Goal: Navigation & Orientation: Find specific page/section

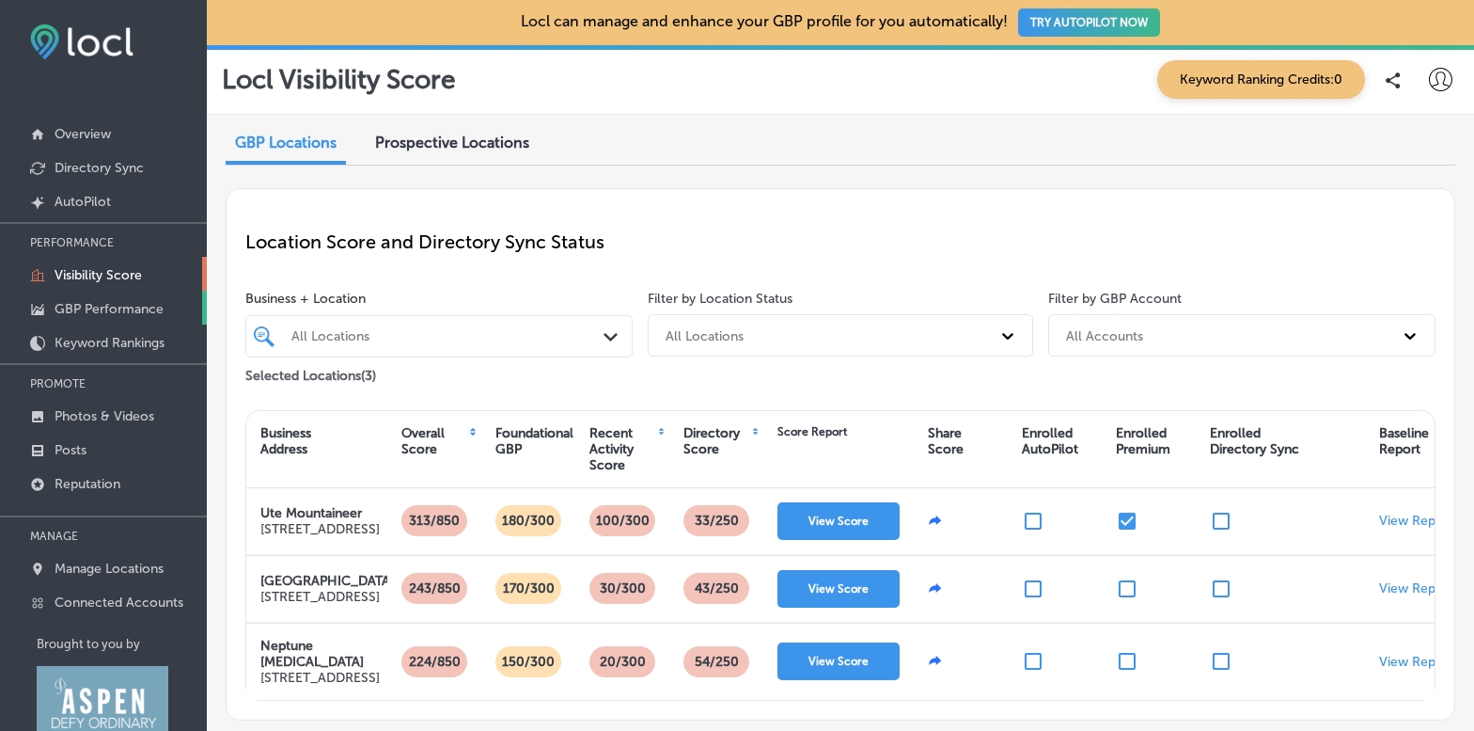
click at [110, 316] on link "GBP Performance" at bounding box center [103, 308] width 207 height 34
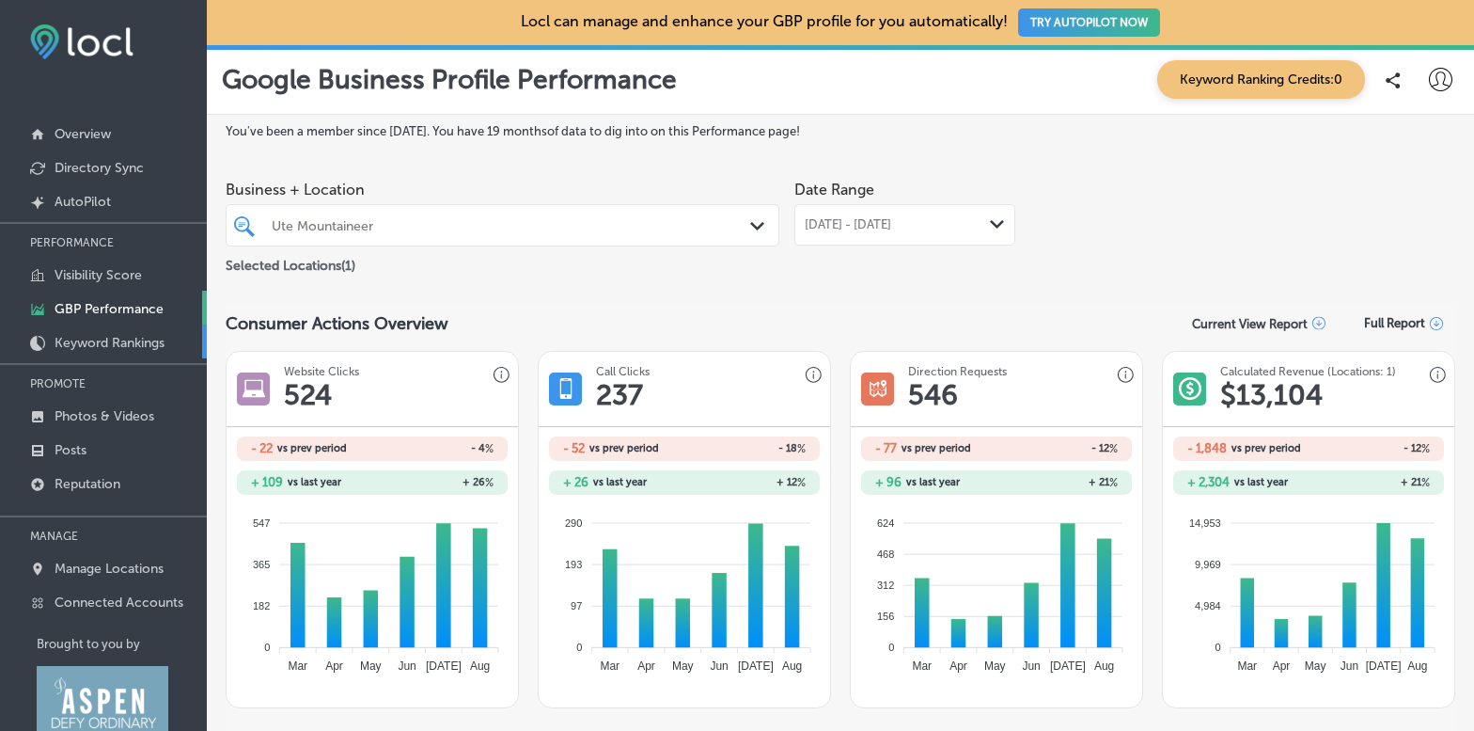
scroll to position [45, 0]
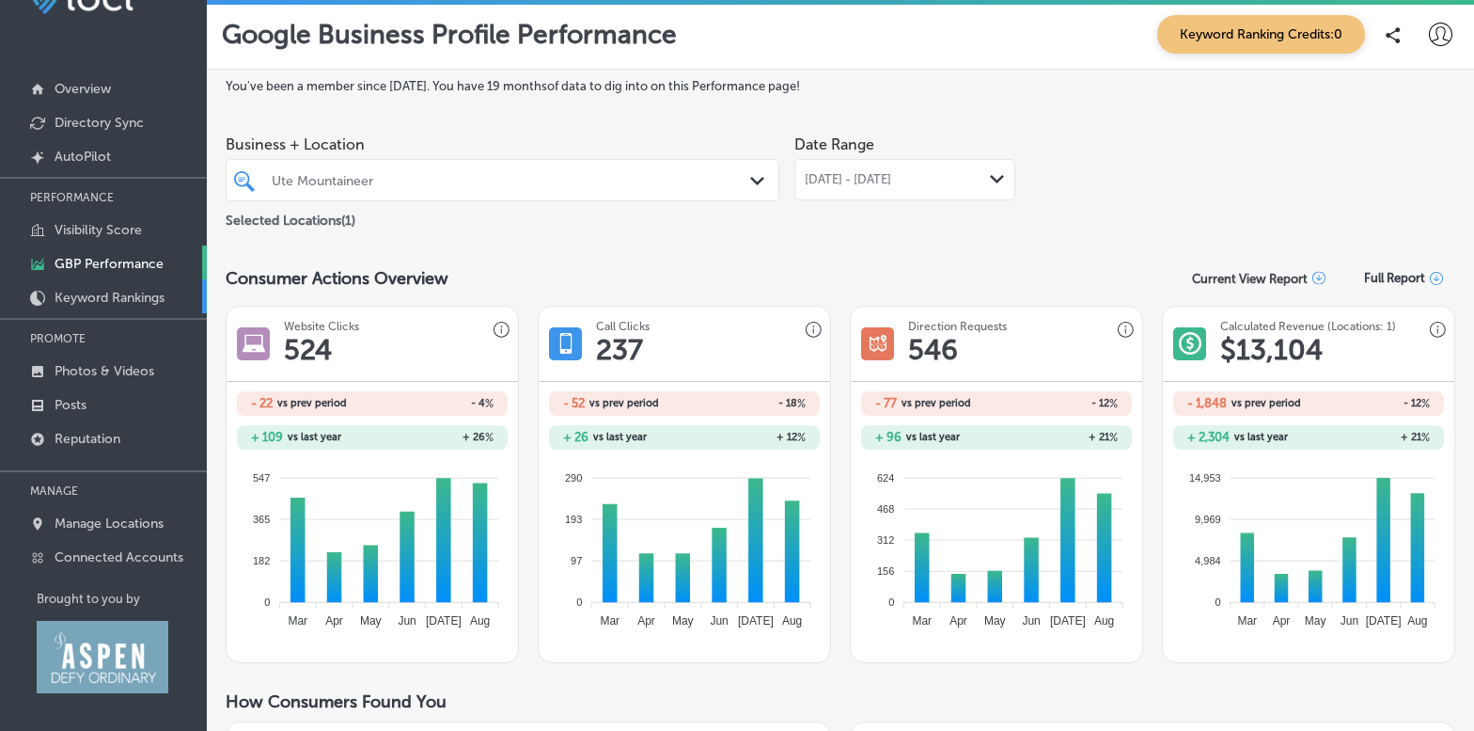
click at [102, 292] on p "Keyword Rankings" at bounding box center [110, 298] width 110 height 16
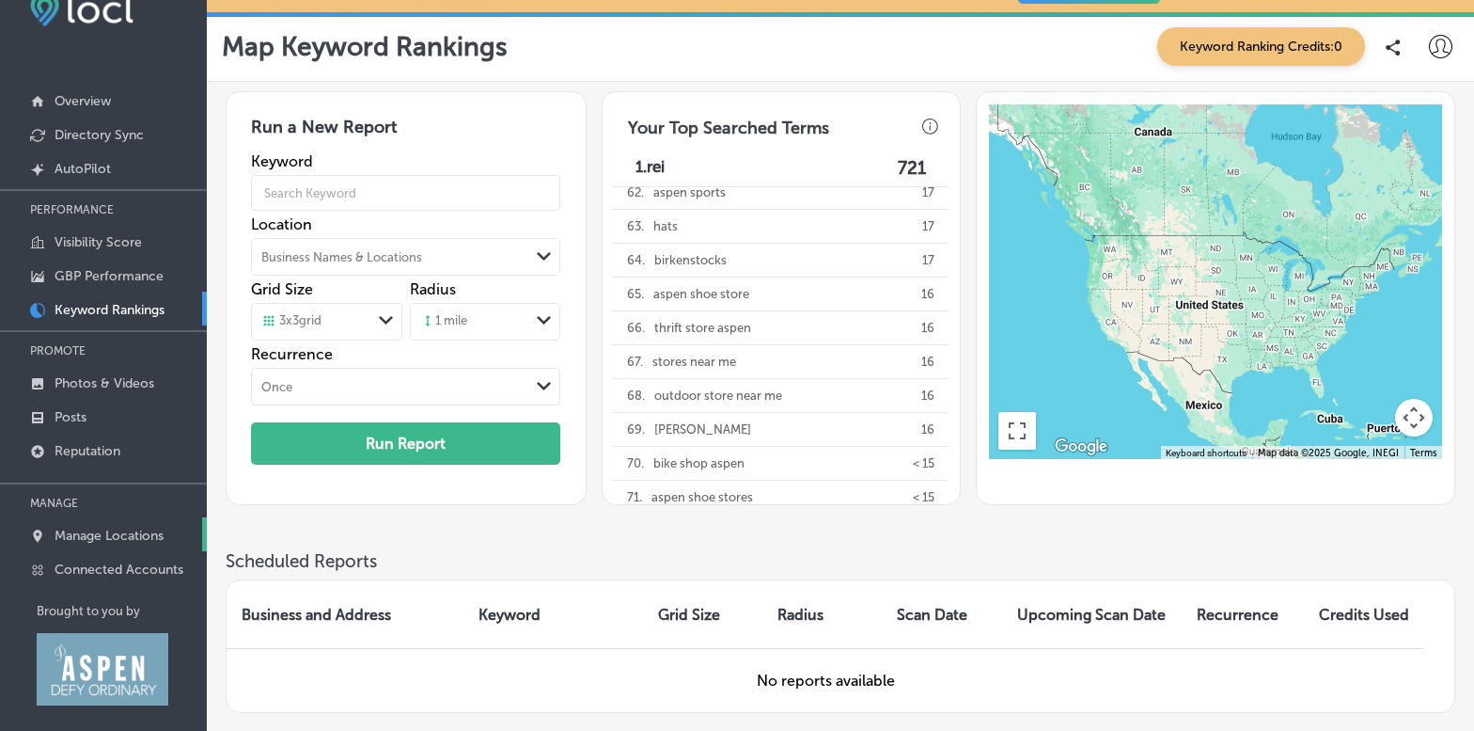
scroll to position [45, 0]
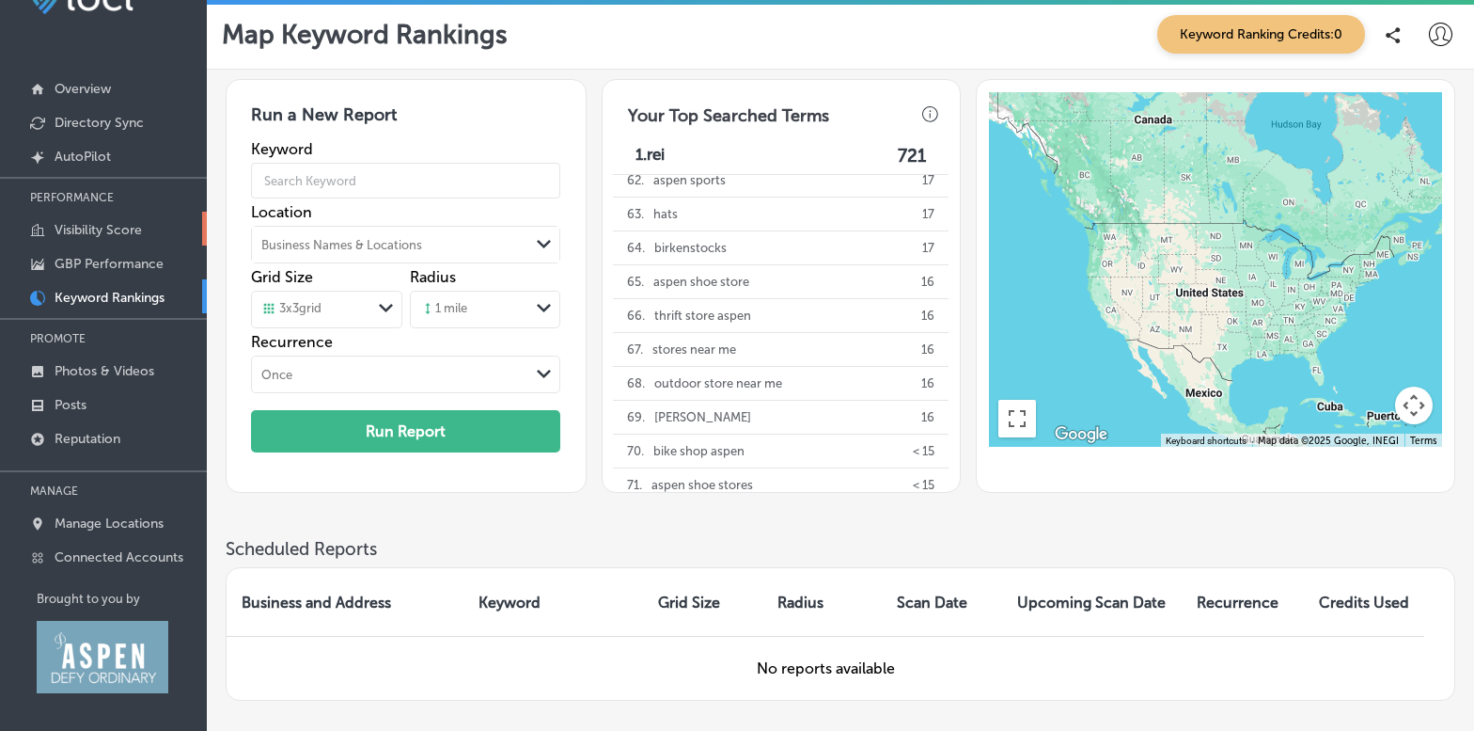
click at [121, 223] on p "Visibility Score" at bounding box center [98, 230] width 87 height 16
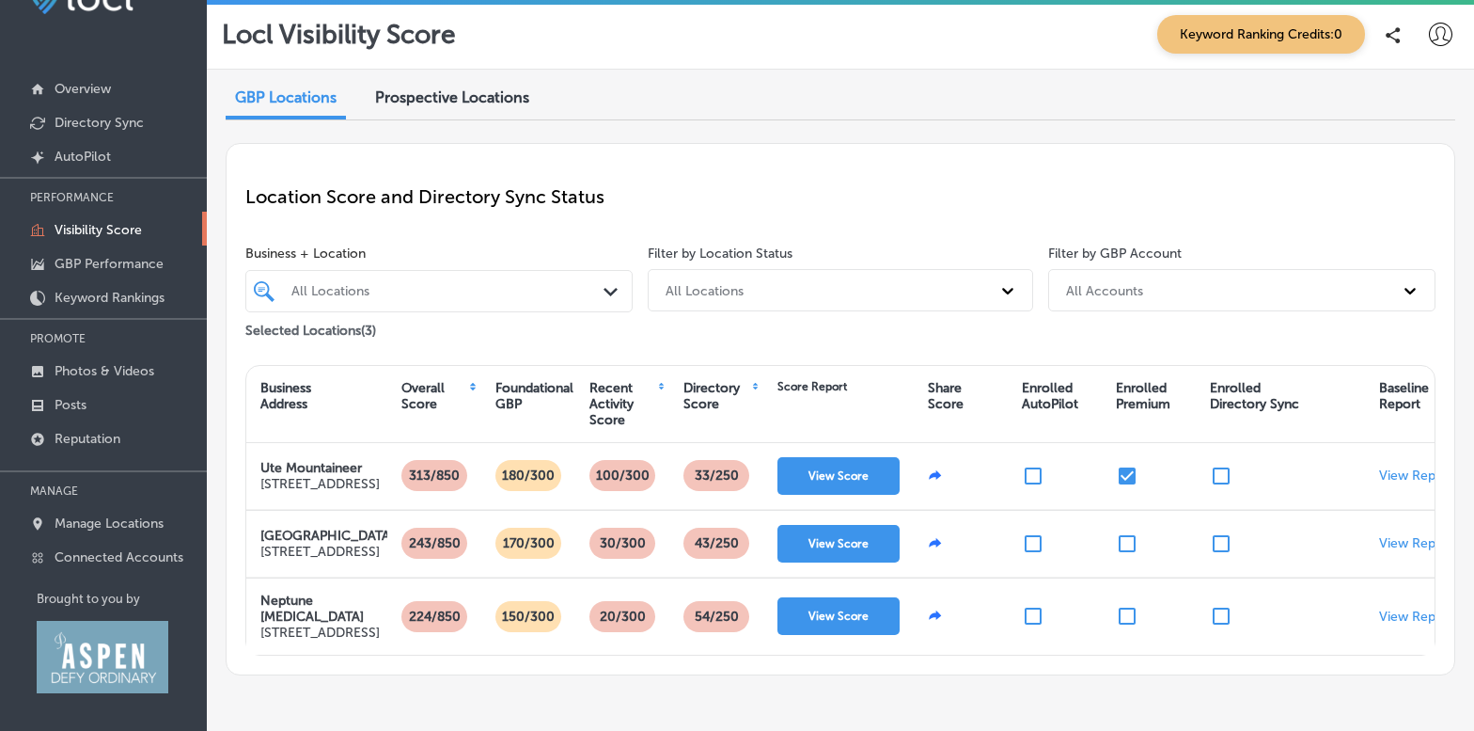
scroll to position [12, 0]
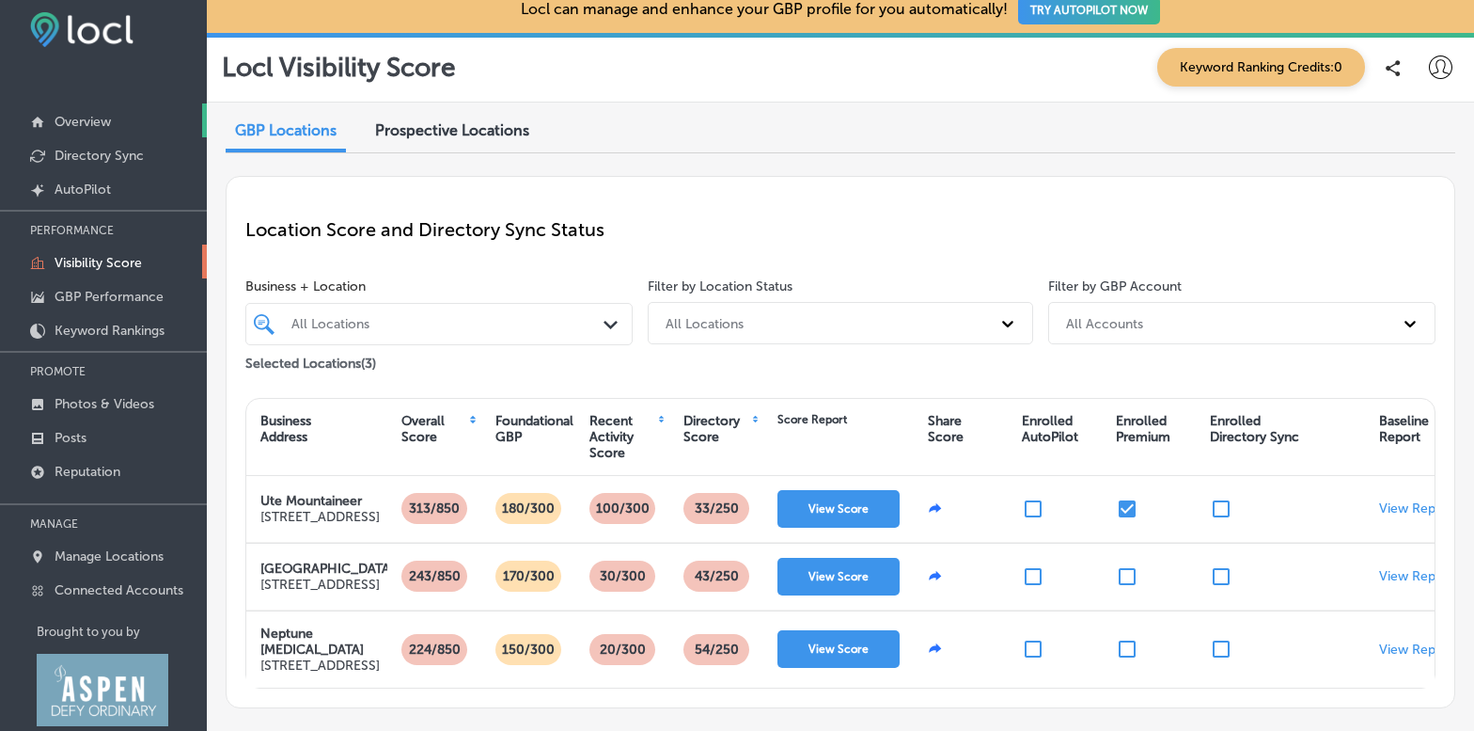
click at [97, 127] on p "Overview" at bounding box center [83, 122] width 56 height 16
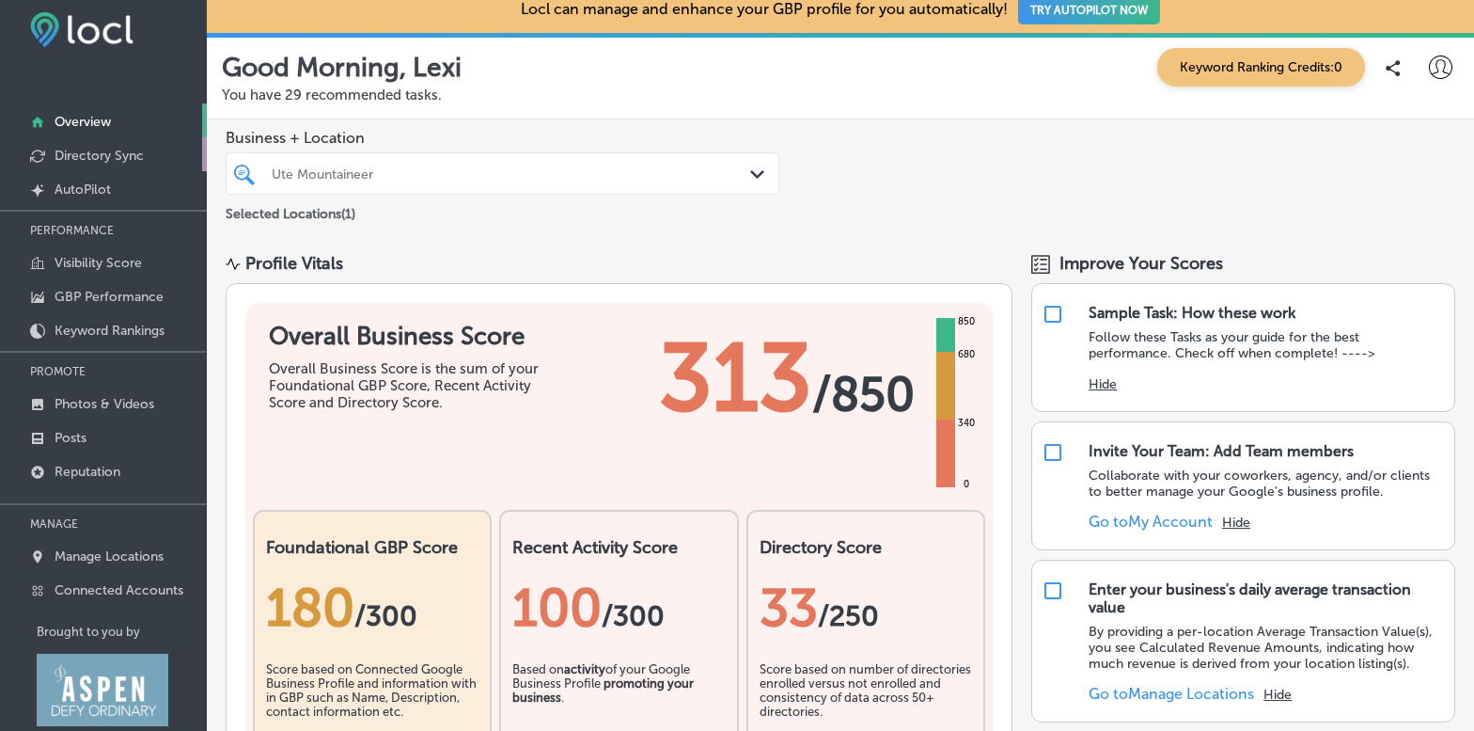
click at [111, 152] on p "Directory Sync" at bounding box center [99, 156] width 89 height 16
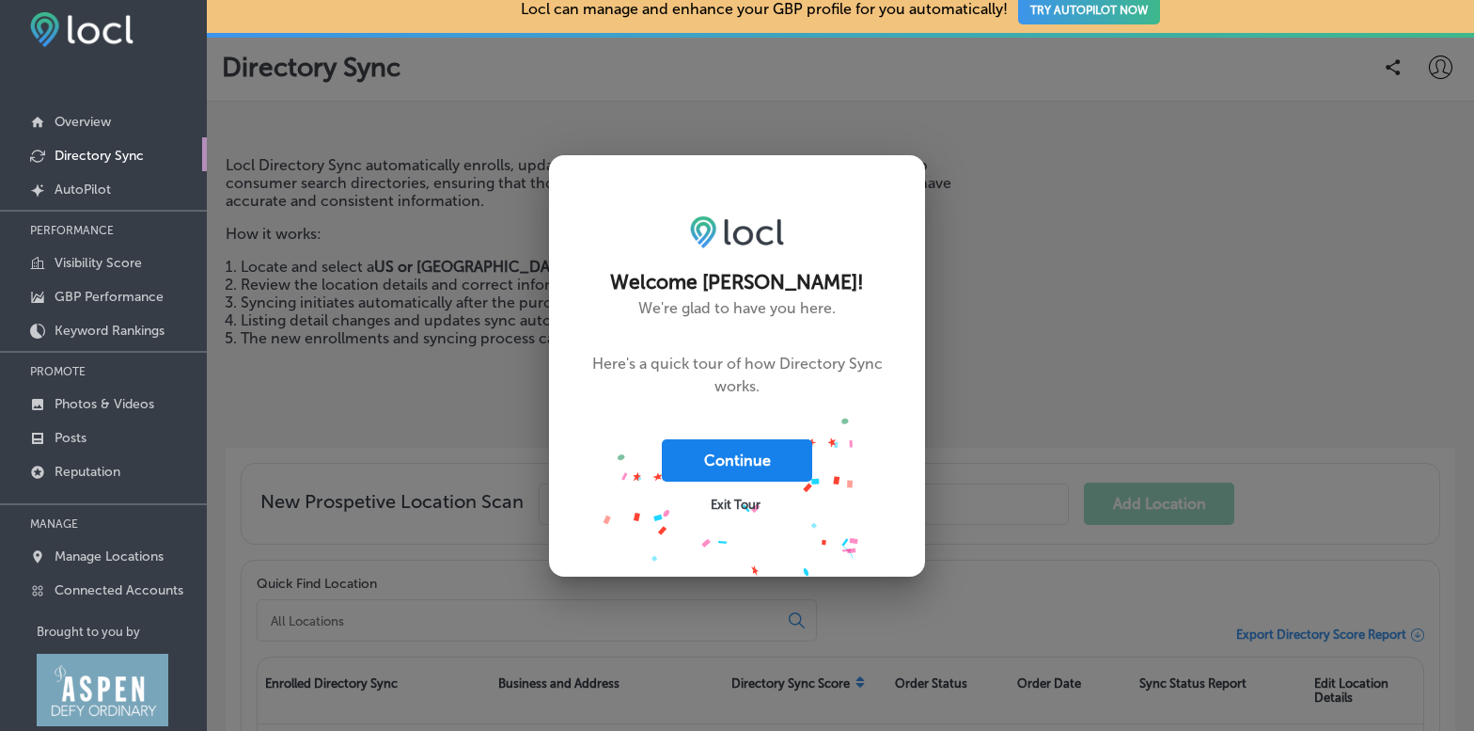
click at [758, 461] on button "Continue" at bounding box center [737, 460] width 150 height 42
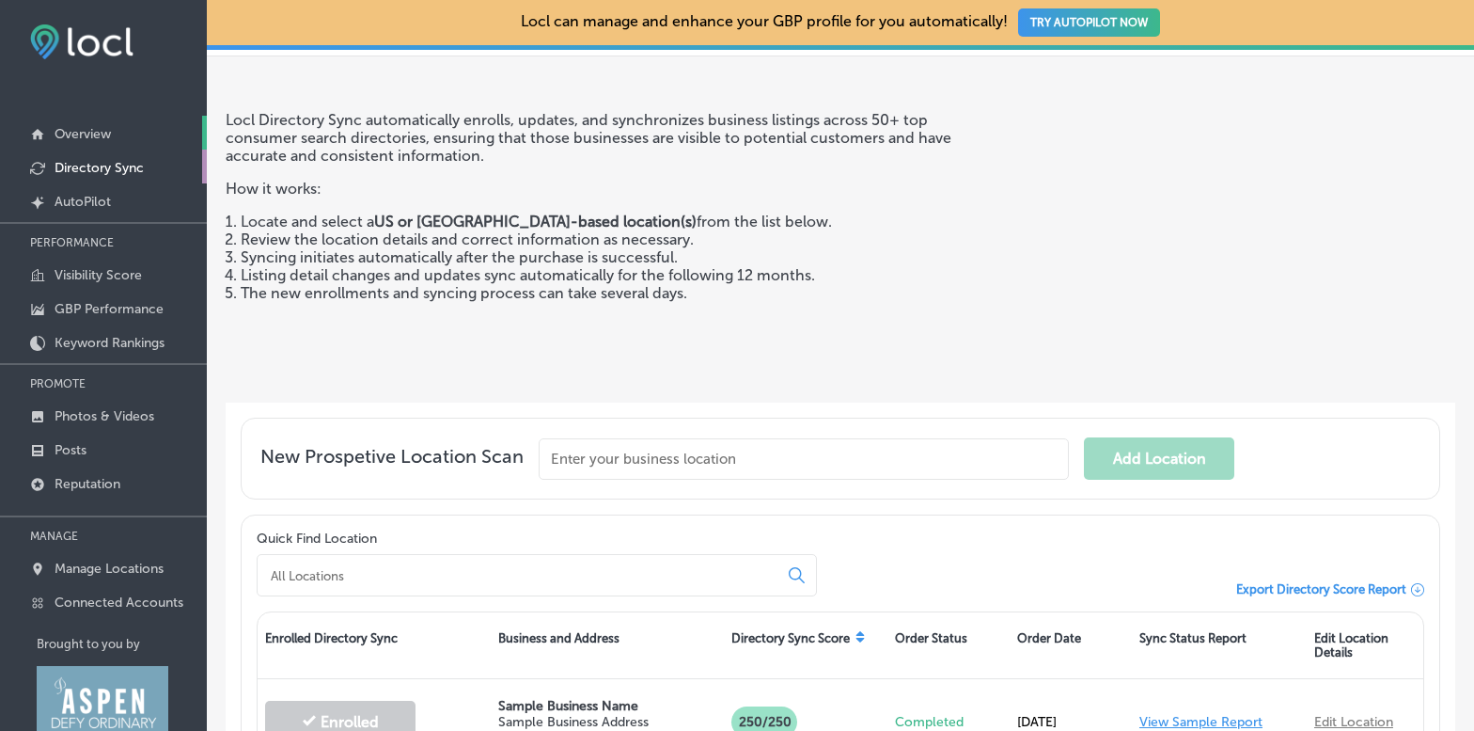
click at [92, 132] on p "Overview" at bounding box center [83, 134] width 56 height 16
